Goal: Transaction & Acquisition: Purchase product/service

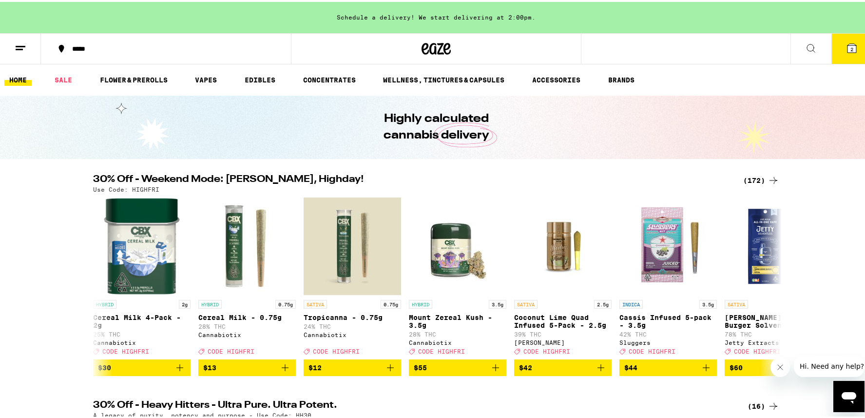
scroll to position [83, 0]
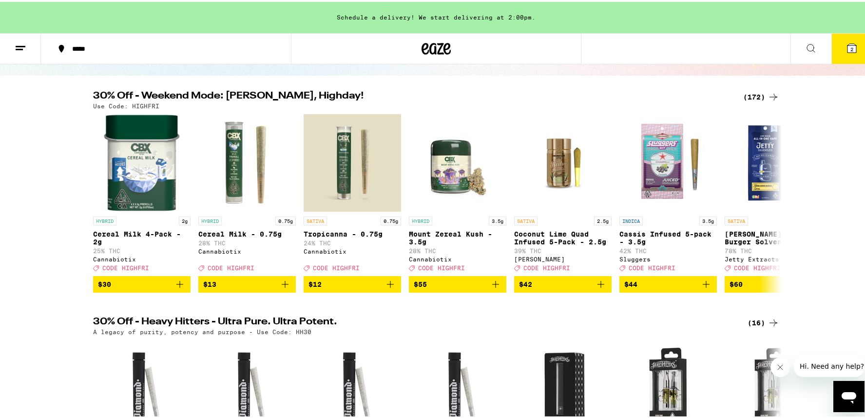
click at [755, 95] on div "(172)" at bounding box center [761, 95] width 36 height 12
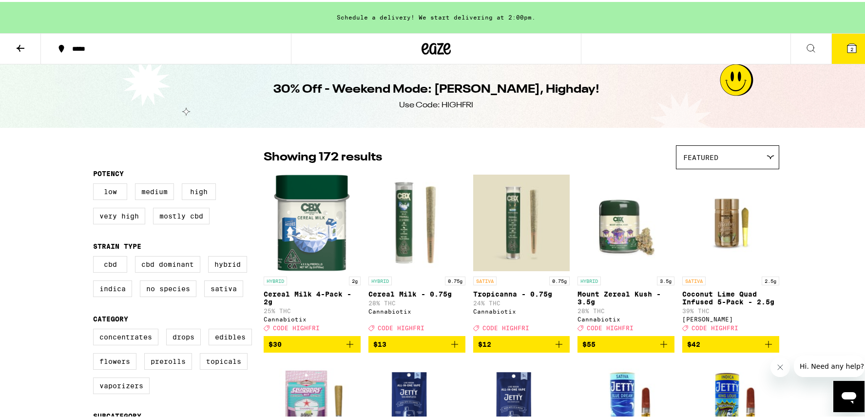
click at [344, 347] on icon "Add to bag" at bounding box center [350, 342] width 12 height 12
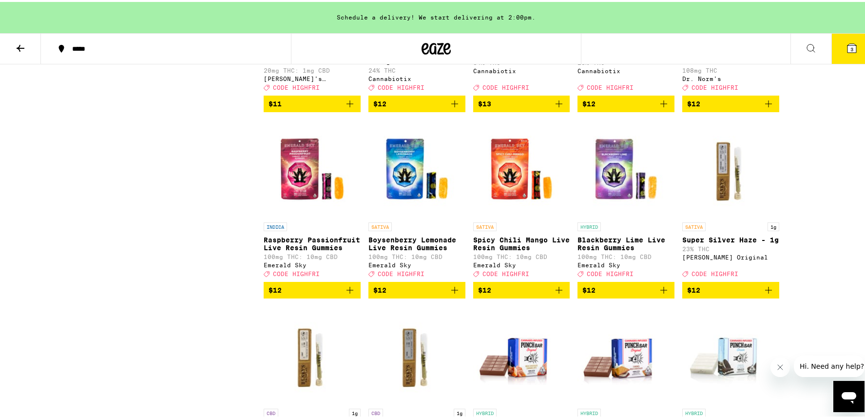
scroll to position [943, 0]
